Goal: Check status: Verify the current state of an ongoing process or item

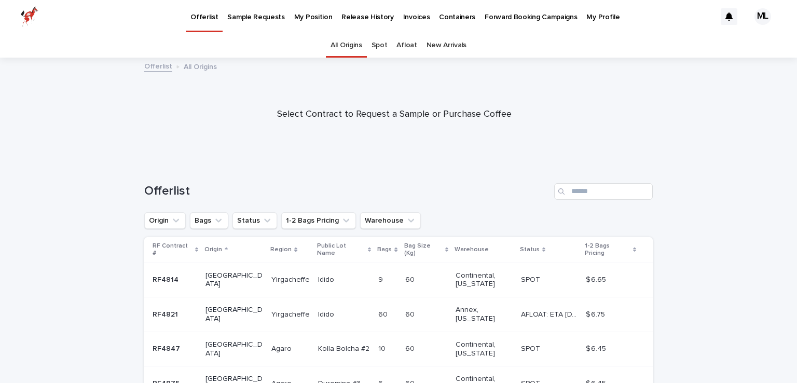
click at [346, 14] on p "Release History" at bounding box center [367, 11] width 52 height 22
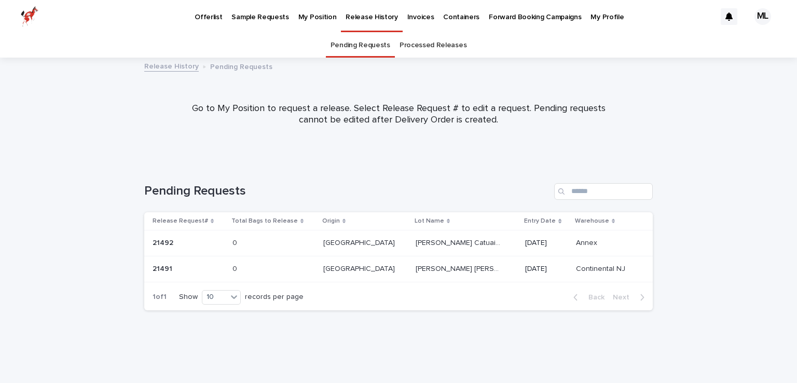
click at [303, 21] on p "My Position" at bounding box center [317, 11] width 38 height 22
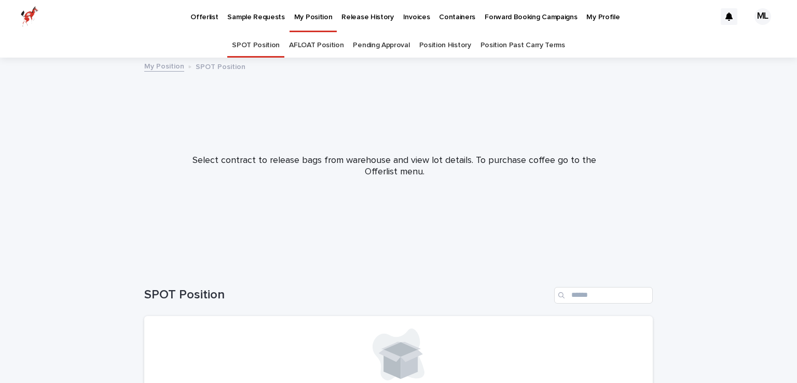
scroll to position [25, 0]
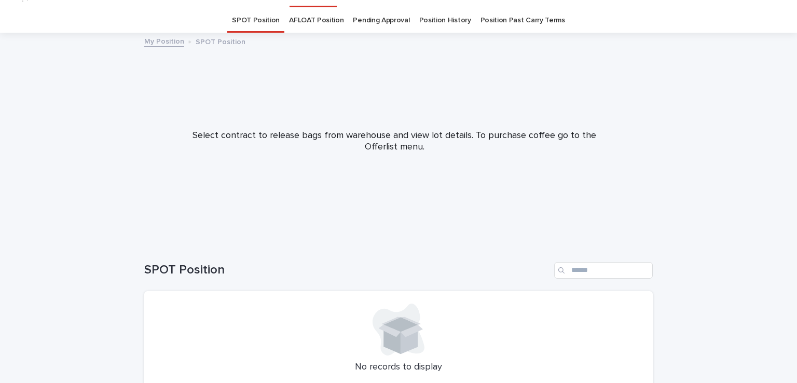
click at [442, 21] on link "Position History" at bounding box center [445, 20] width 52 height 24
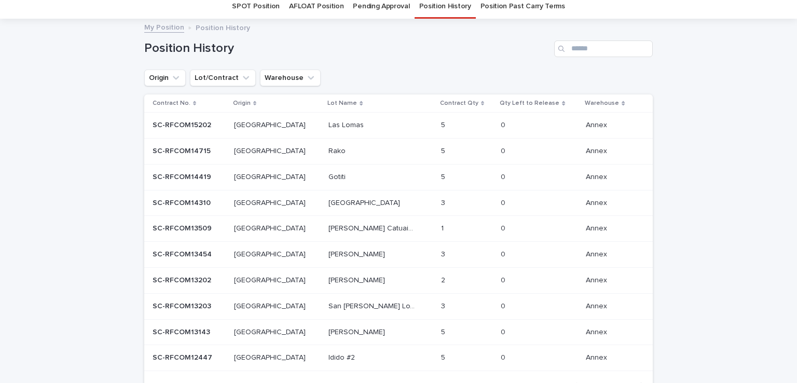
scroll to position [41, 0]
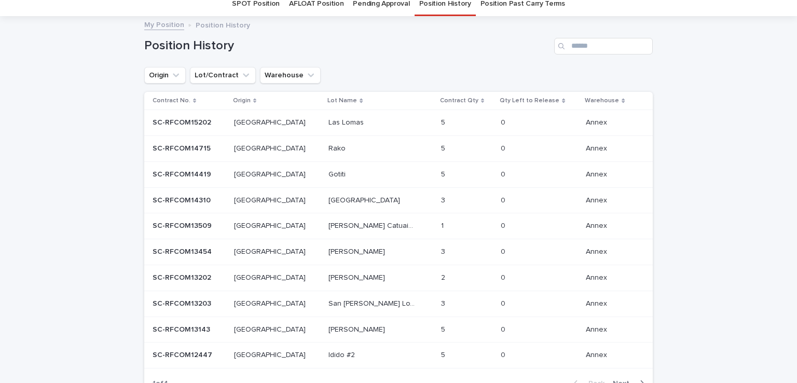
click at [195, 169] on p "SC-RFCOM14419" at bounding box center [182, 173] width 61 height 11
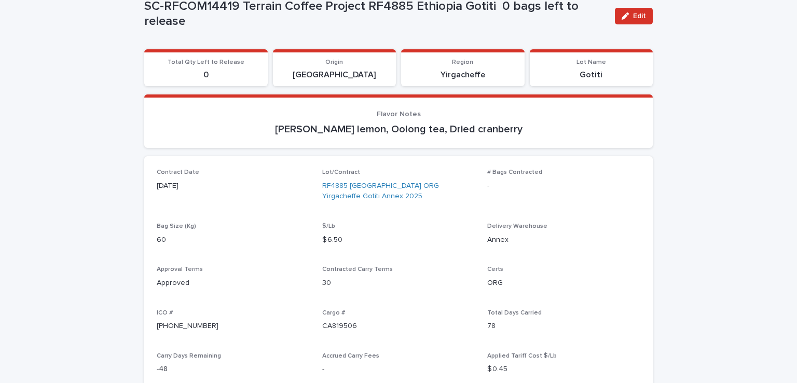
scroll to position [91, 0]
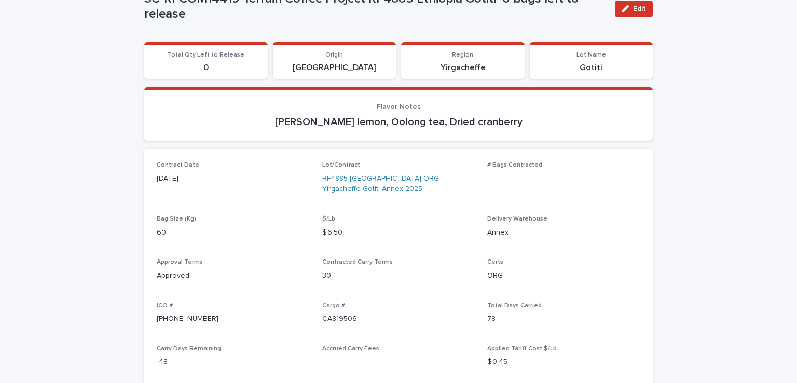
click at [195, 169] on div "Contract Date [DATE]" at bounding box center [233, 176] width 153 height 31
